Goal: Transaction & Acquisition: Purchase product/service

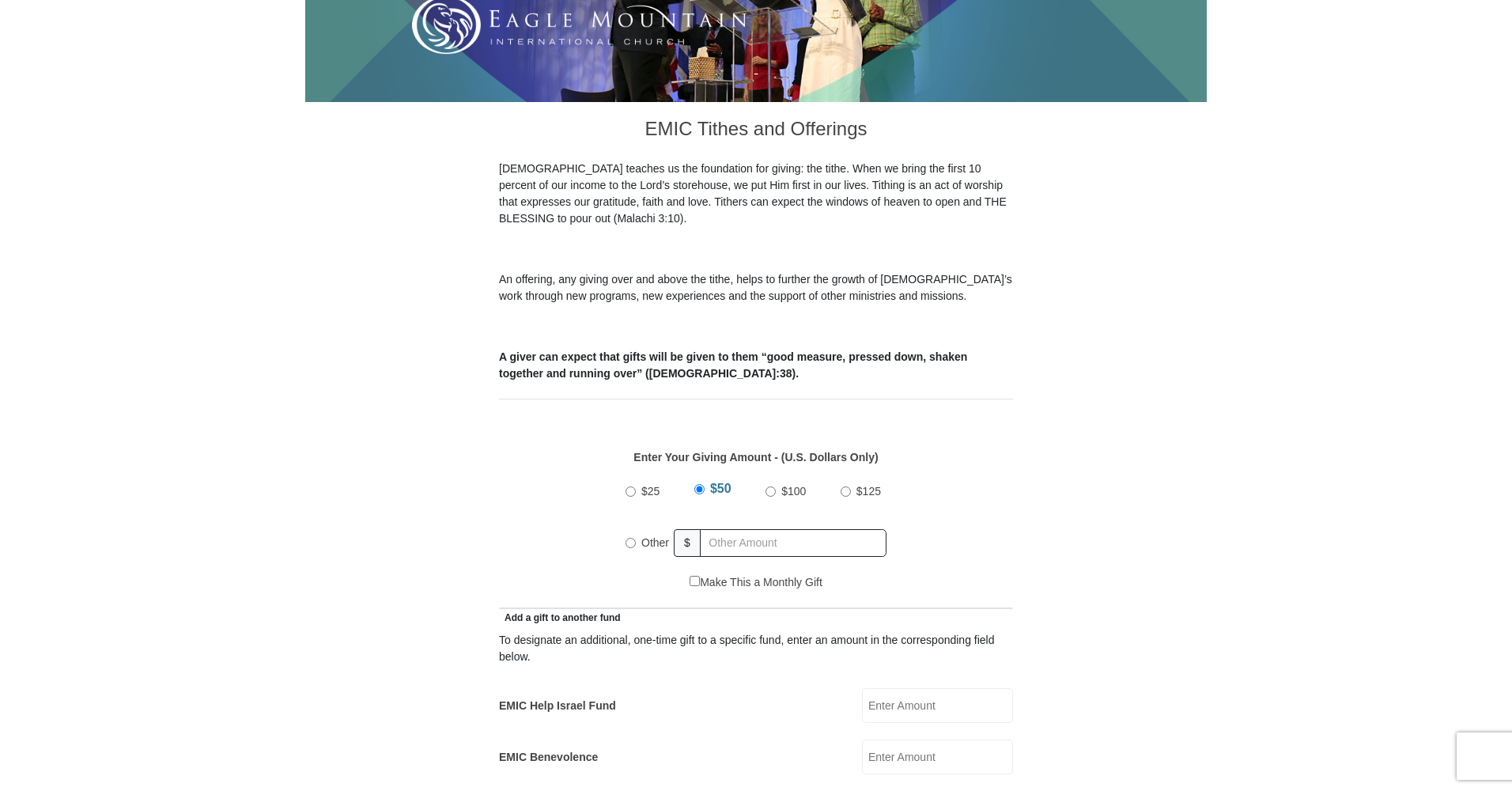
scroll to position [343, 0]
click at [772, 486] on input "$100" at bounding box center [771, 491] width 10 height 10
radio input "true"
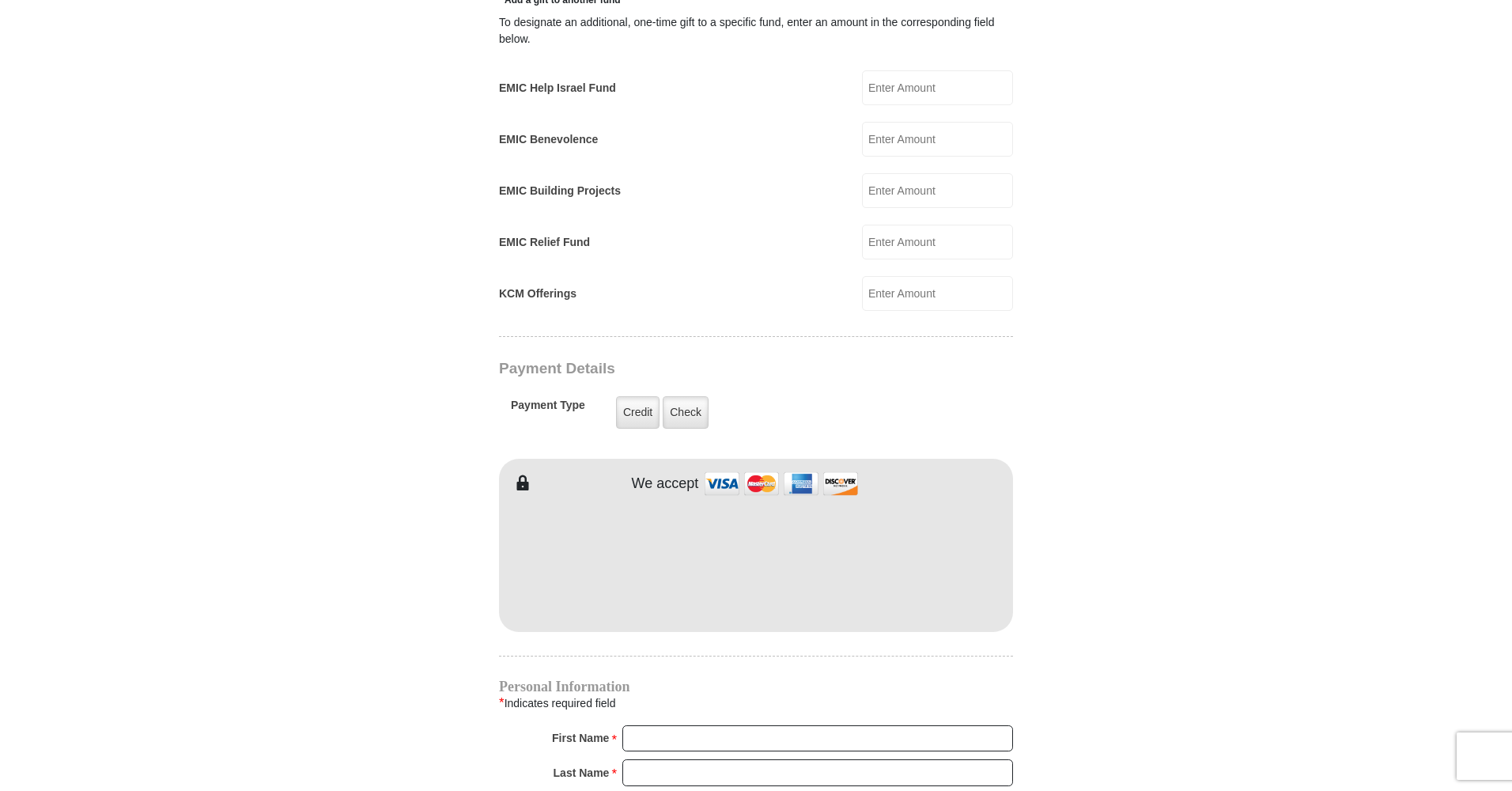
scroll to position [970, 0]
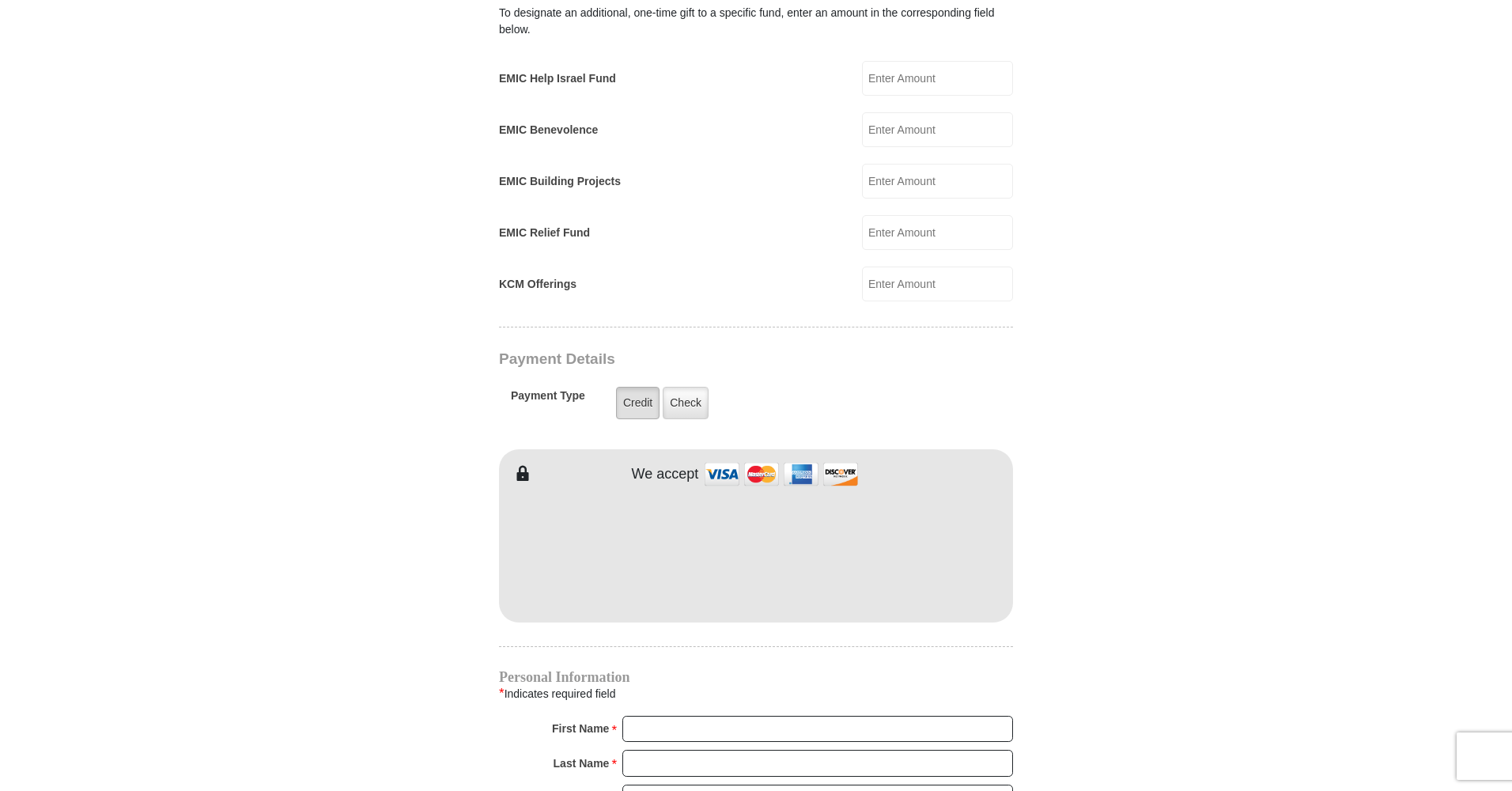
click at [638, 387] on label "Credit" at bounding box center [638, 403] width 44 height 33
click at [0, 0] on input "Credit" at bounding box center [0, 0] width 0 height 0
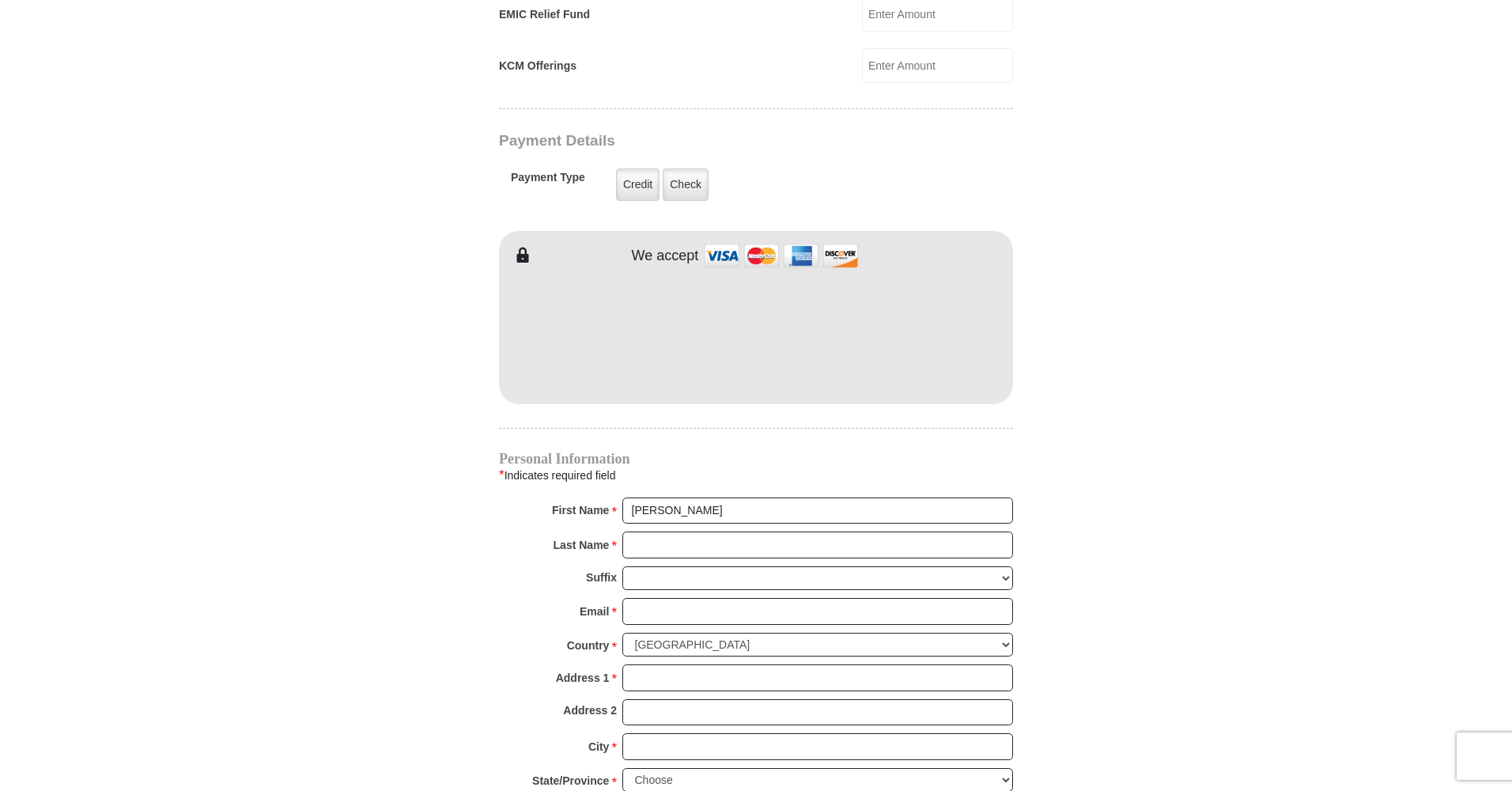
type input "[PERSON_NAME]"
type input "GALVANO"
click at [368, 723] on form "[GEOGRAPHIC_DATA][DEMOGRAPHIC_DATA] Online Giving Because of gifts like yours, …" at bounding box center [756, 32] width 901 height 2315
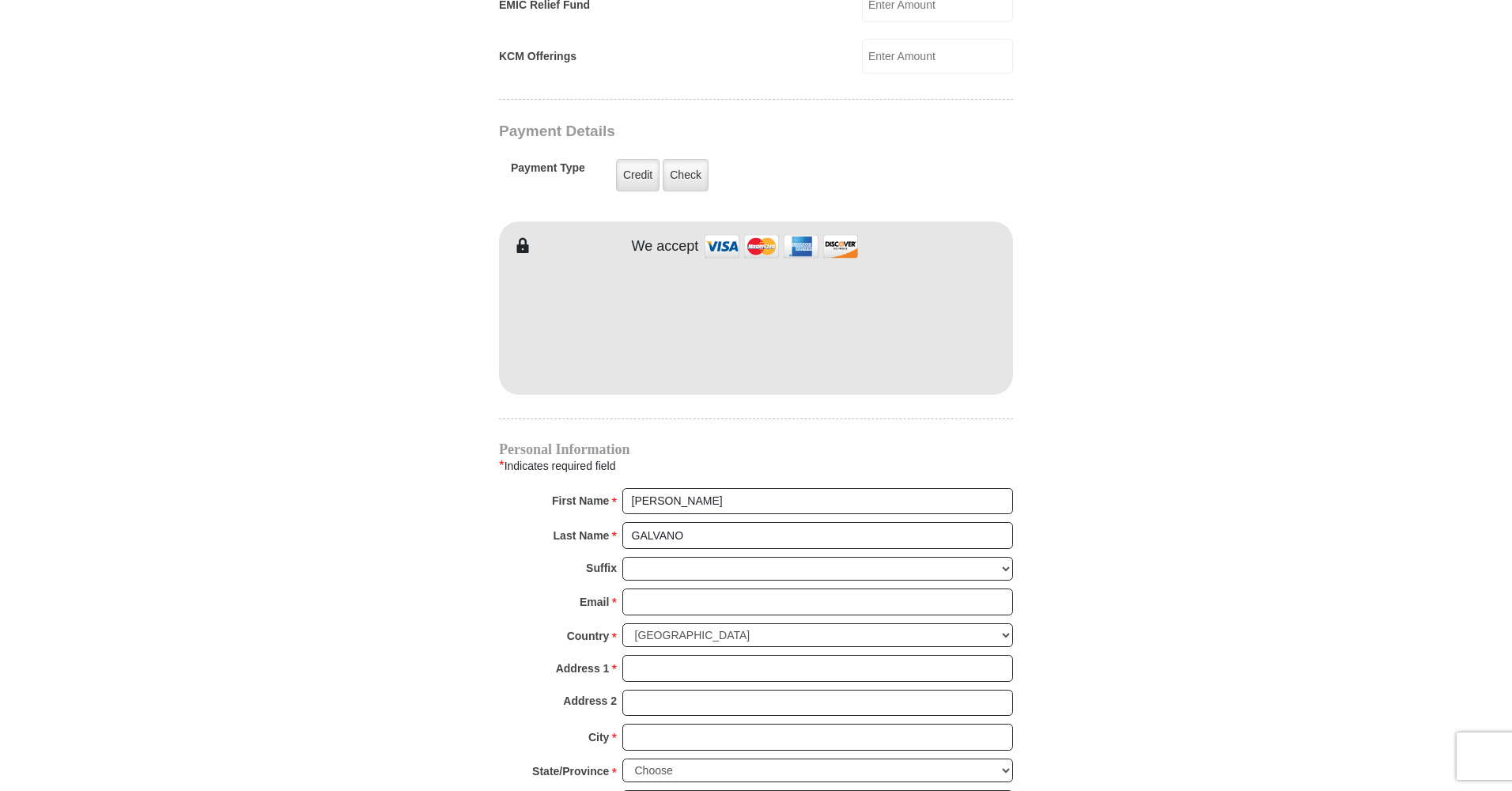
scroll to position [1206, 0]
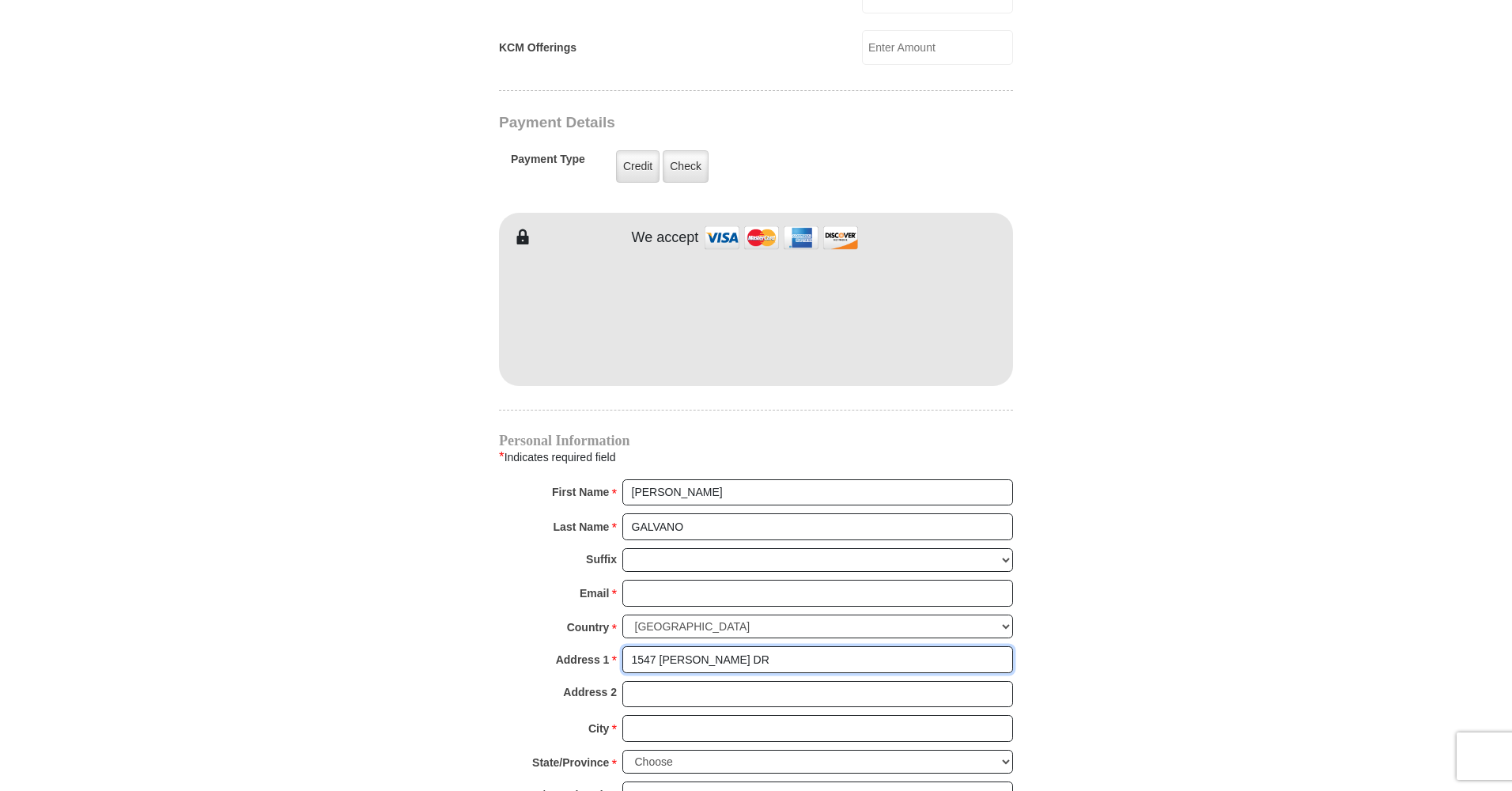
type input "1547 [PERSON_NAME] DR"
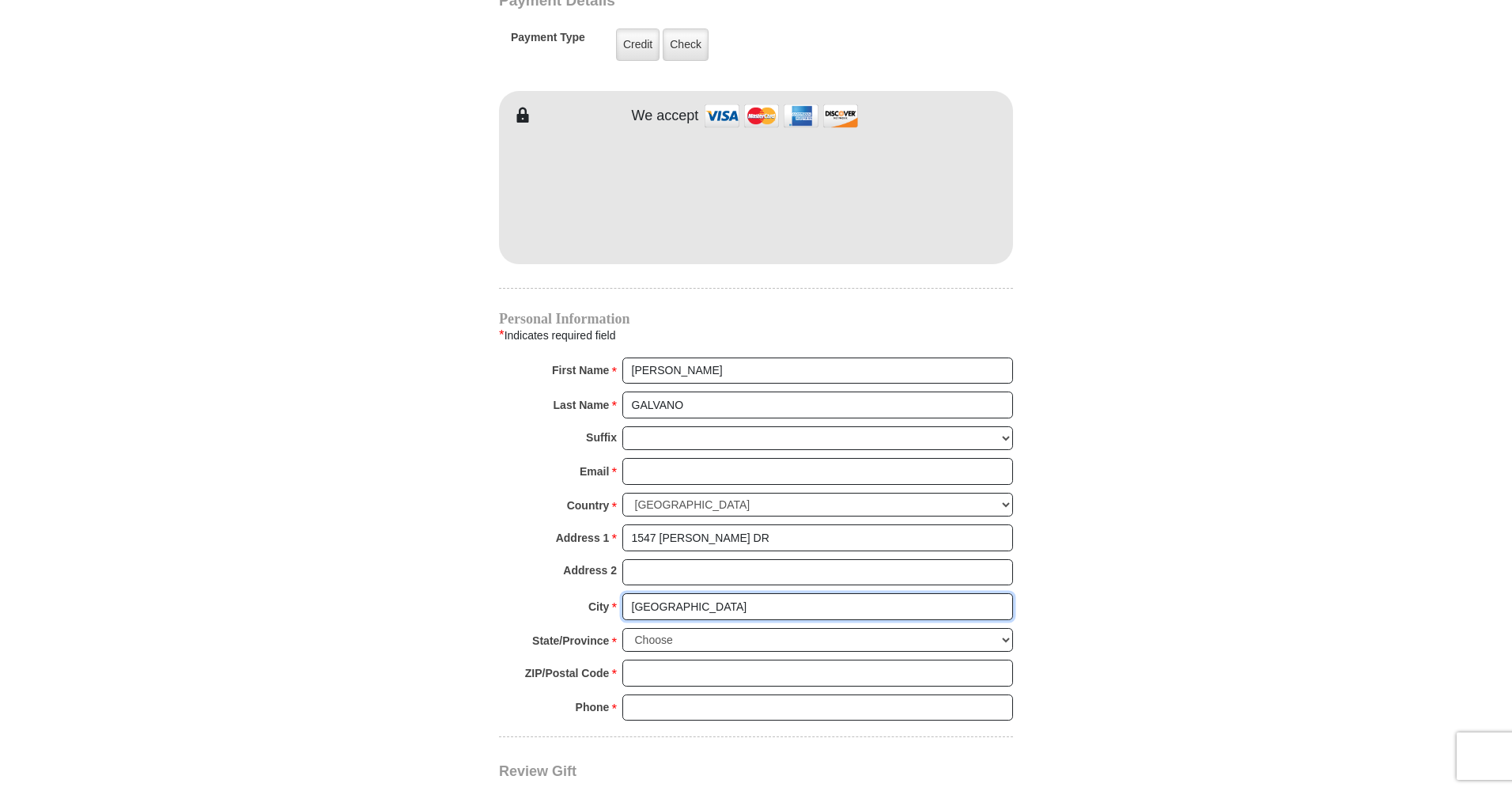
scroll to position [1363, 0]
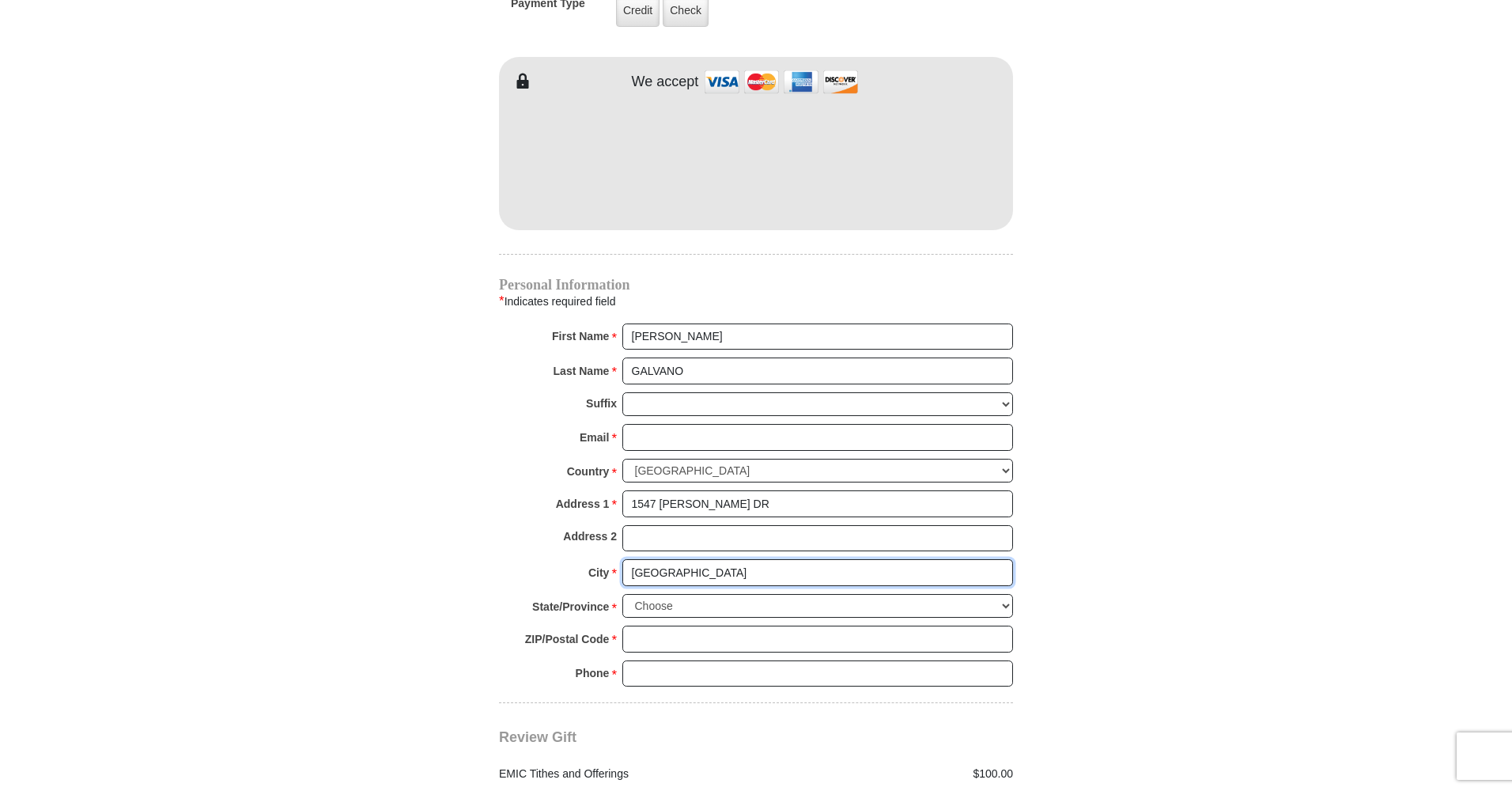
type input "[GEOGRAPHIC_DATA]"
select select "NY"
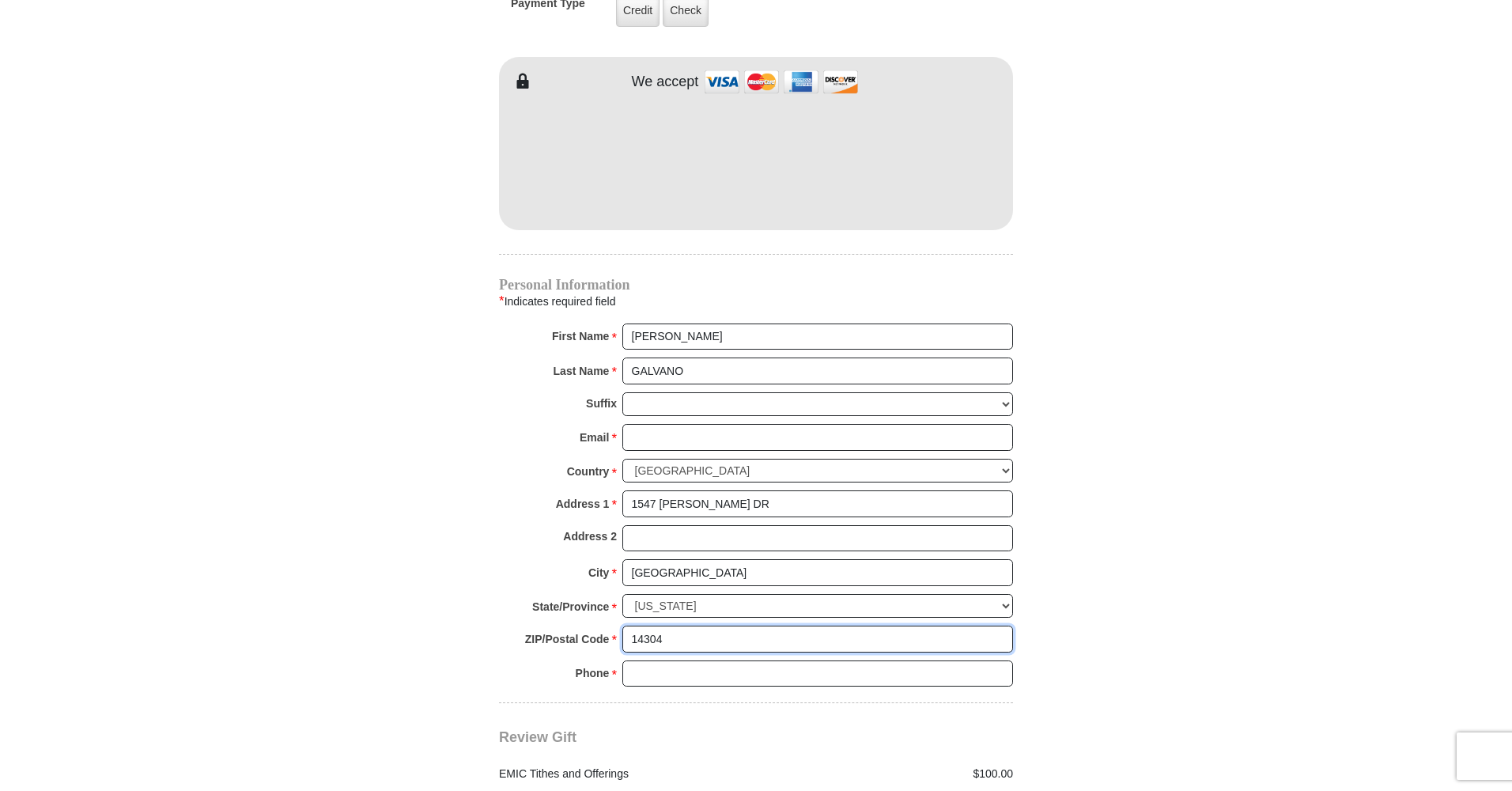
type input "14304"
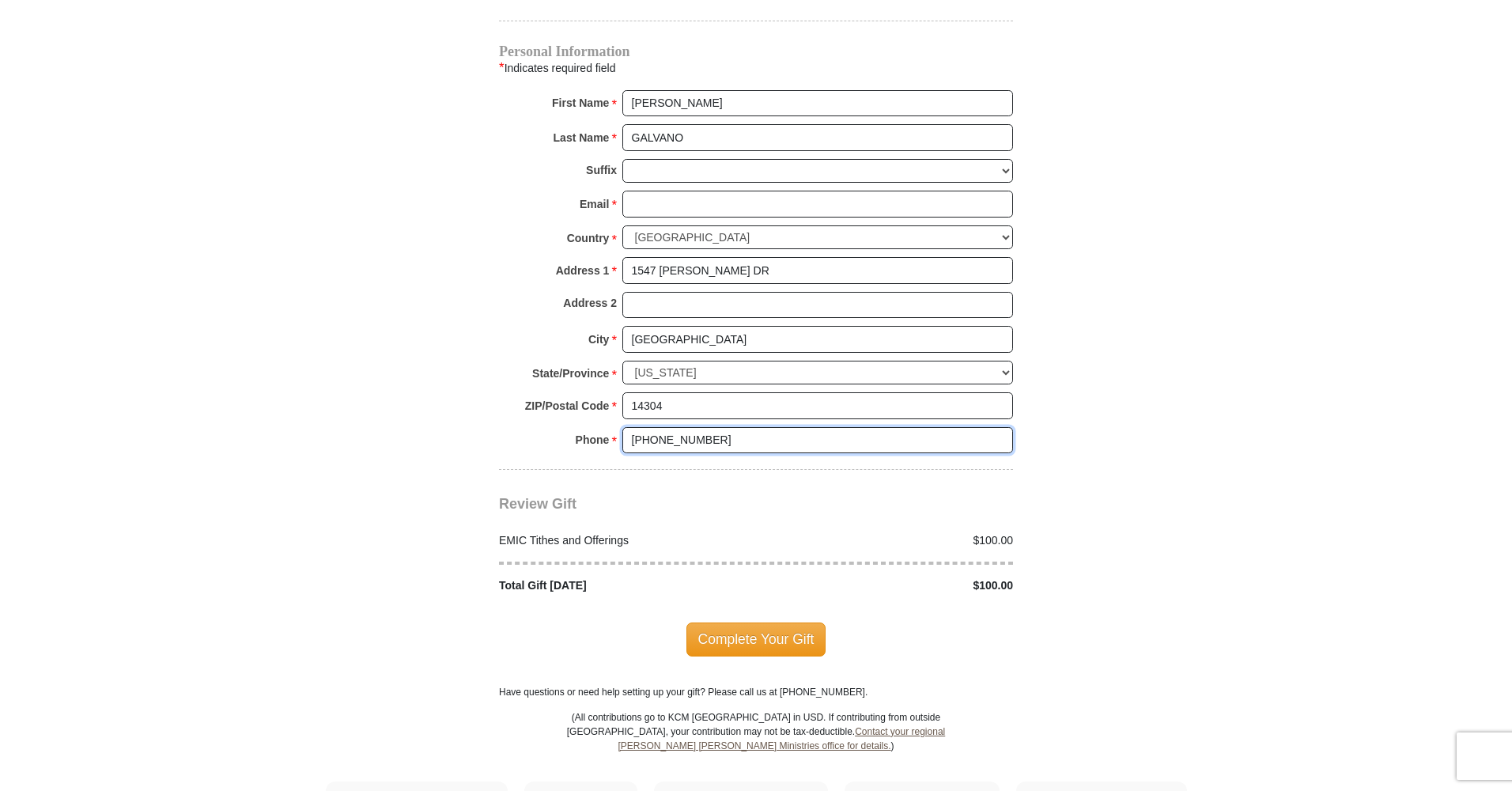
scroll to position [1644, 0]
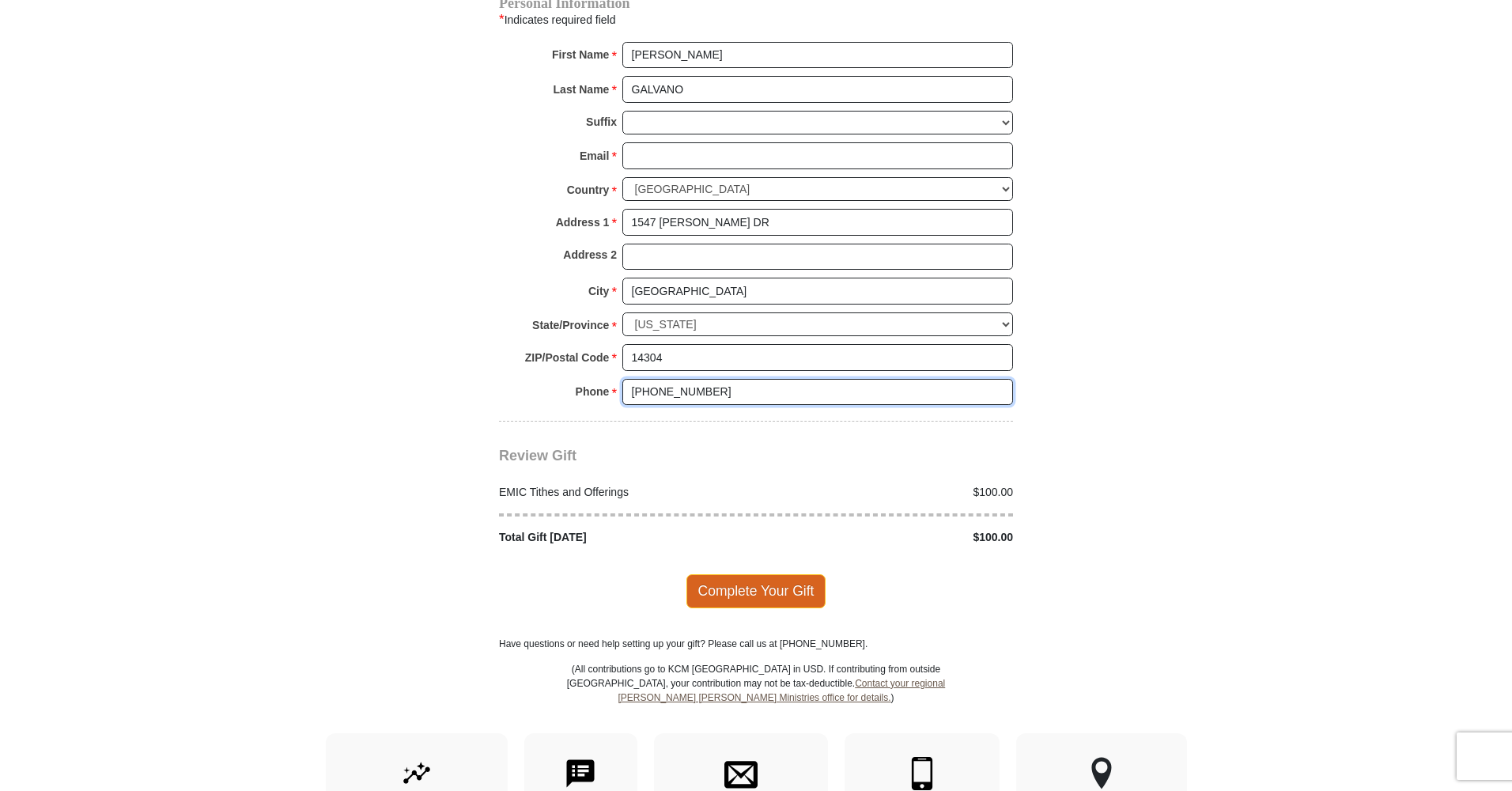
type input "[PHONE_NUMBER]"
click at [761, 574] on span "Complete Your Gift" at bounding box center [756, 591] width 140 height 33
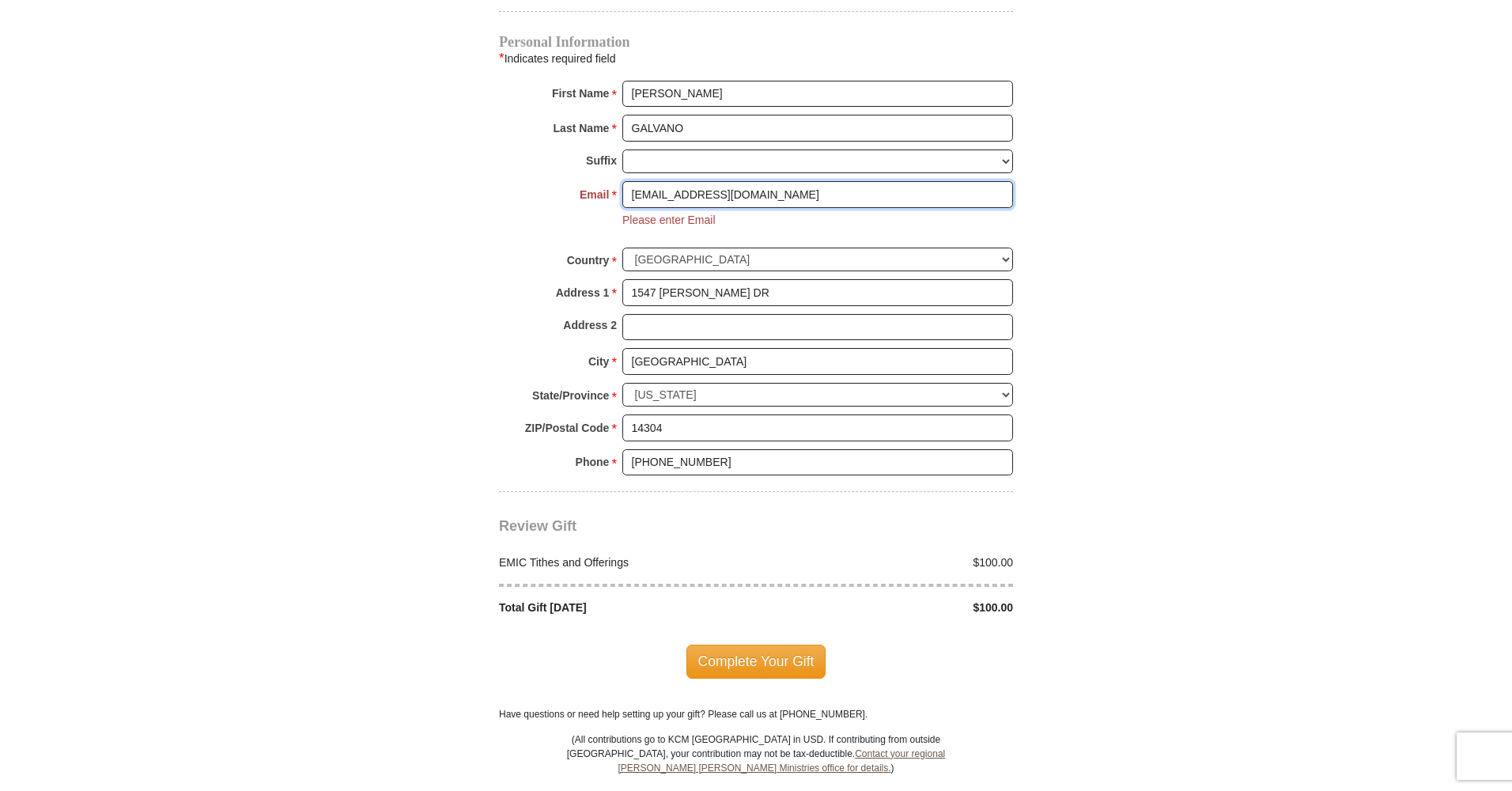
scroll to position [1541, 0]
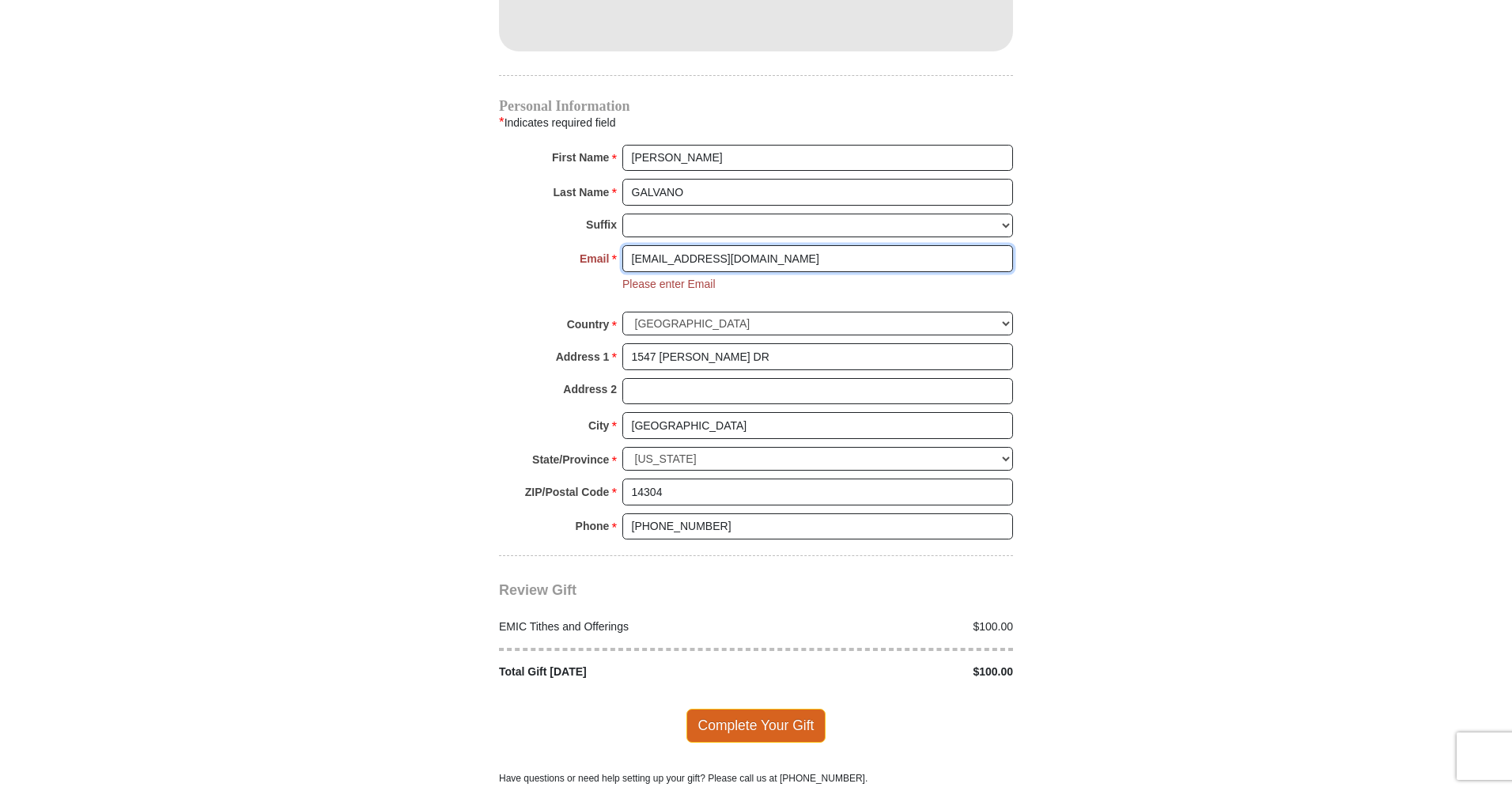
type input "[EMAIL_ADDRESS][DOMAIN_NAME]"
click at [770, 709] on span "Complete Your Gift" at bounding box center [756, 726] width 140 height 33
